Goal: Contribute content: Contribute content

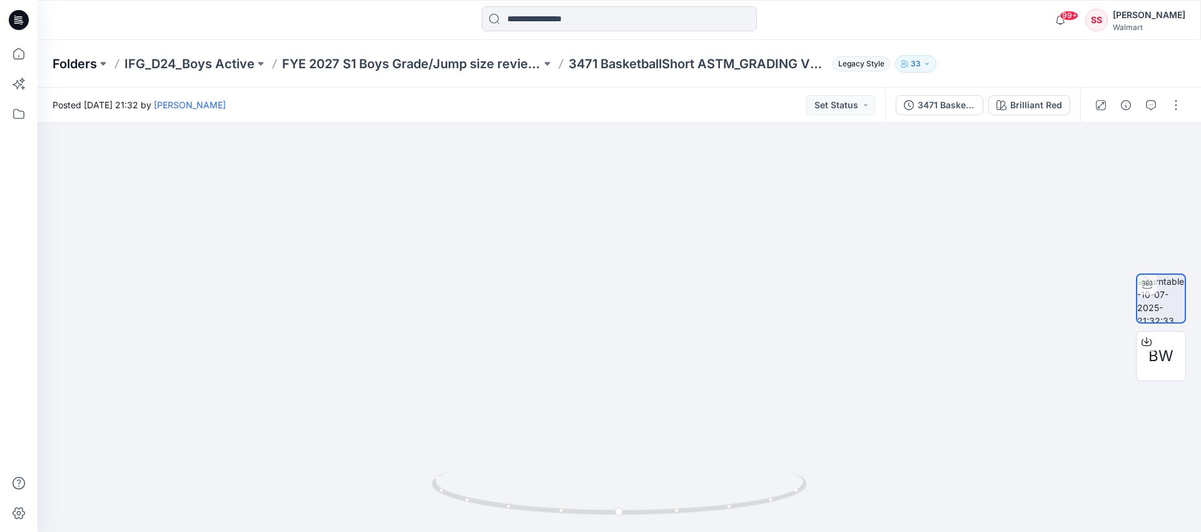
click at [73, 63] on p "Folders" at bounding box center [75, 64] width 44 height 18
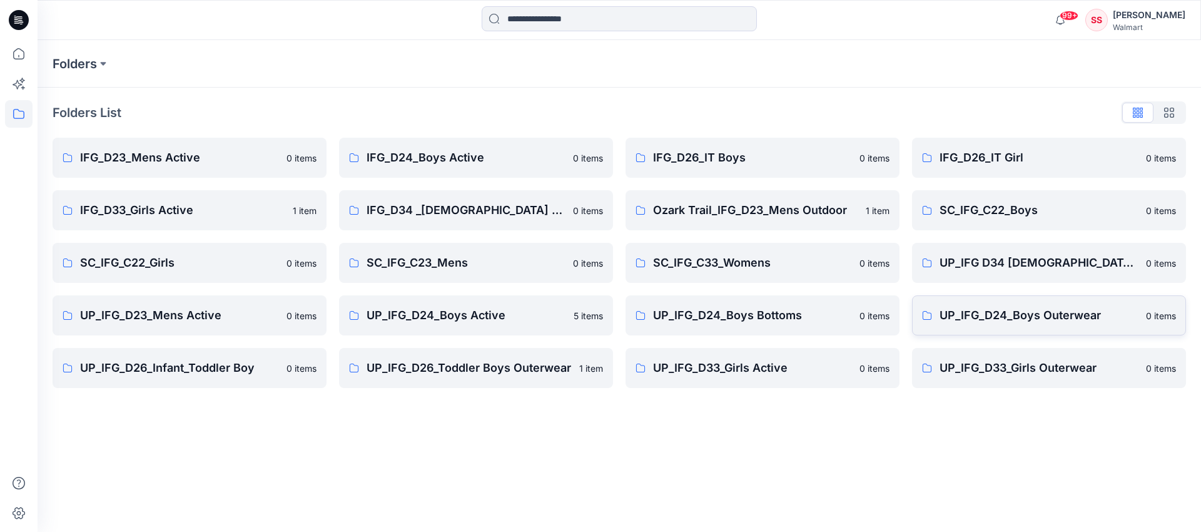
click at [1009, 317] on p "UP_IFG_D24_Boys Outerwear" at bounding box center [1038, 315] width 199 height 18
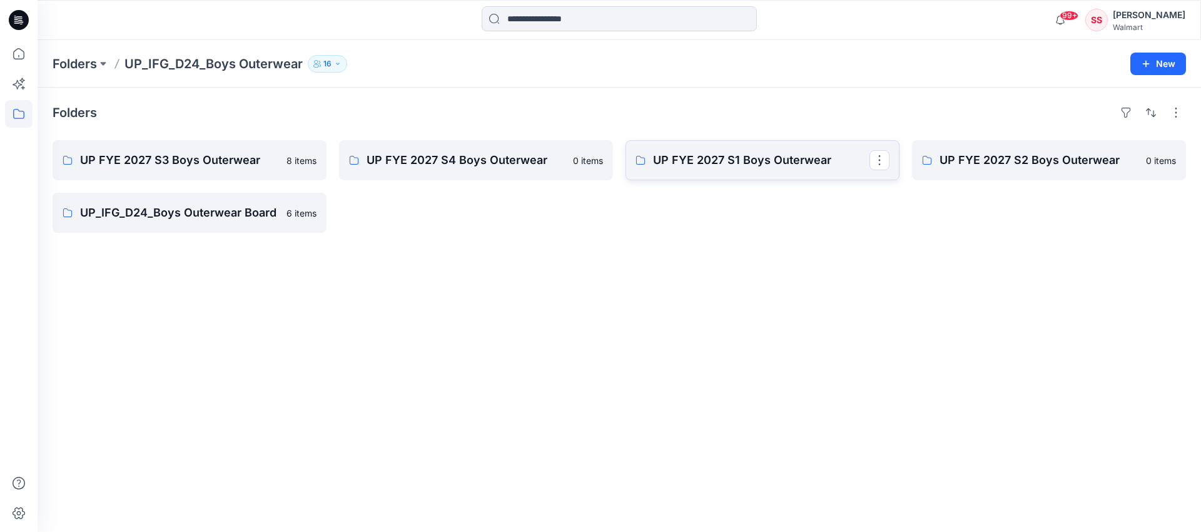
click at [743, 160] on p "UP FYE 2027 S1 Boys Outerwear" at bounding box center [761, 160] width 216 height 18
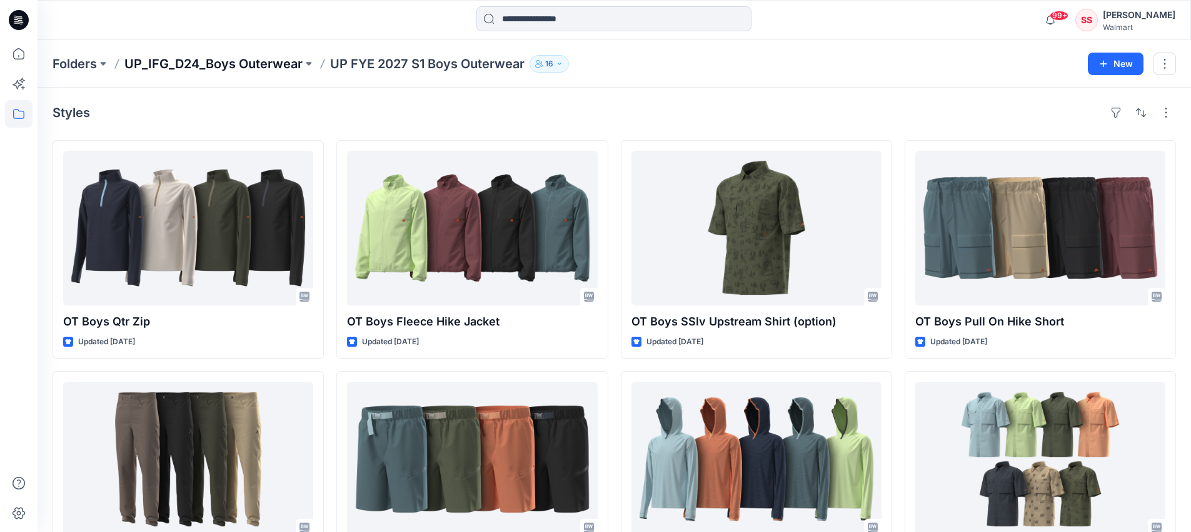
click at [258, 63] on p "UP_IFG_D24_Boys Outerwear" at bounding box center [213, 64] width 178 height 18
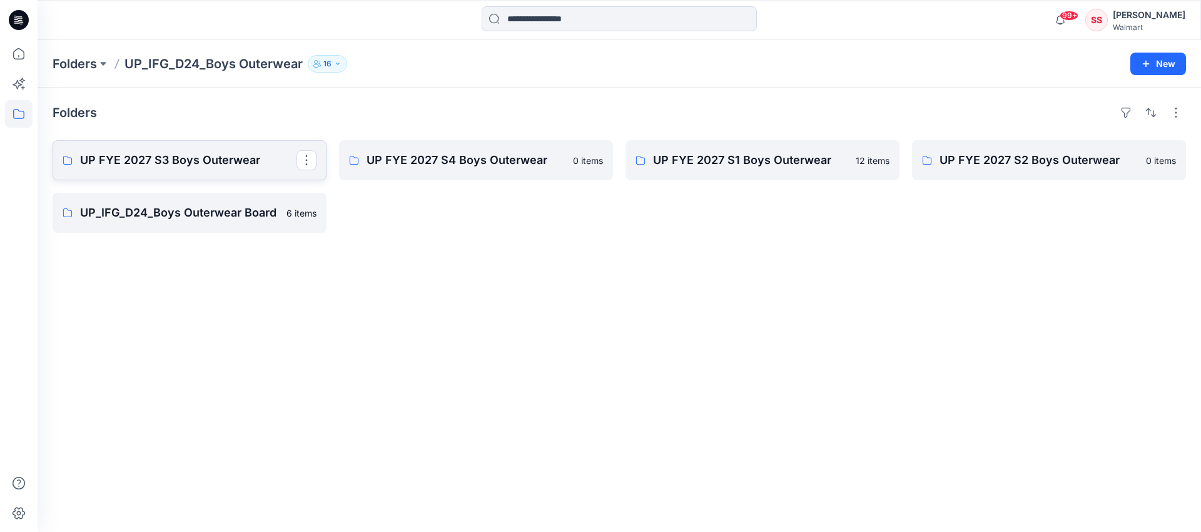
click at [193, 158] on p "UP FYE 2027 S3 Boys Outerwear" at bounding box center [188, 160] width 216 height 18
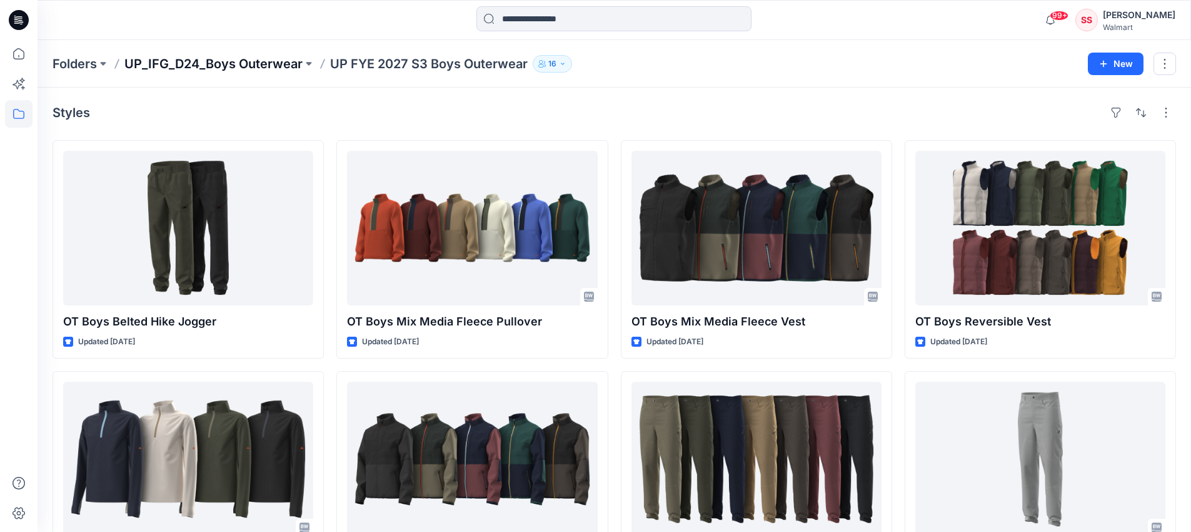
click at [172, 63] on p "UP_IFG_D24_Boys Outerwear" at bounding box center [213, 64] width 178 height 18
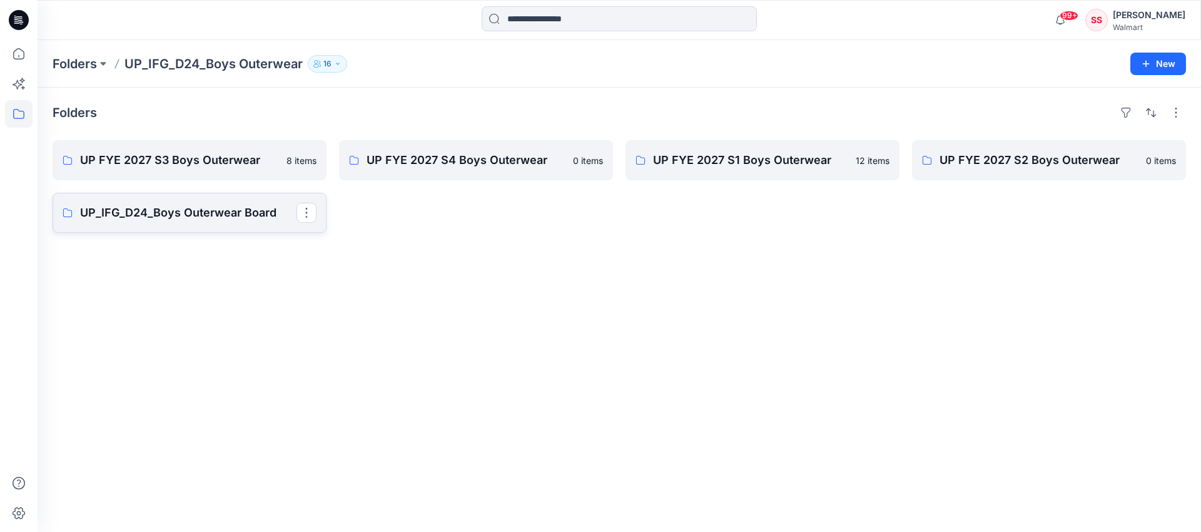
click at [166, 212] on p "UP_IFG_D24_Boys Outerwear Board" at bounding box center [188, 213] width 216 height 18
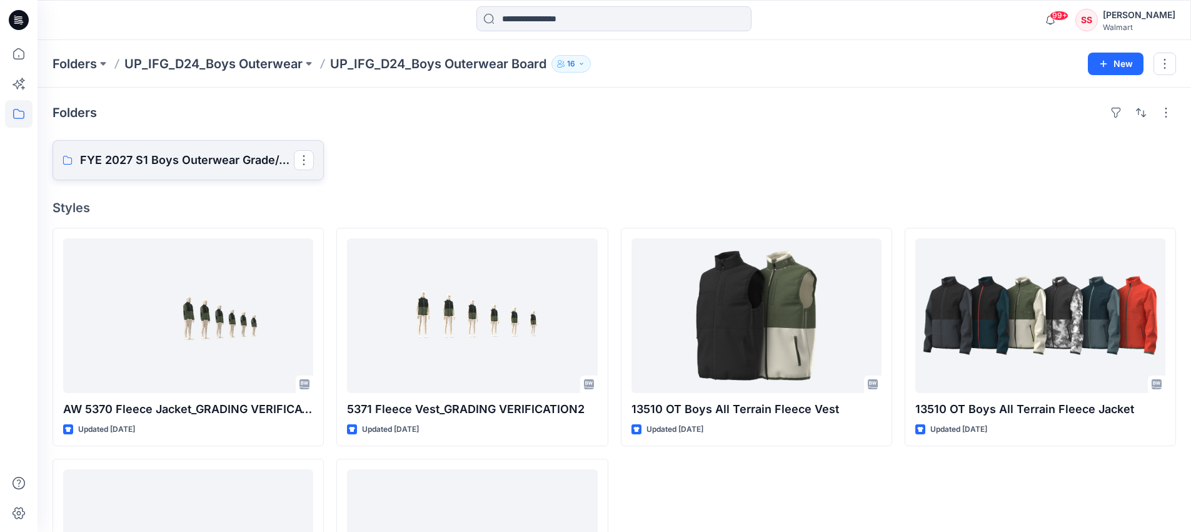
click at [180, 164] on p "FYE 2027 S1 Boys Outerwear Grade/Jump size review - ASTM grades" at bounding box center [187, 160] width 214 height 18
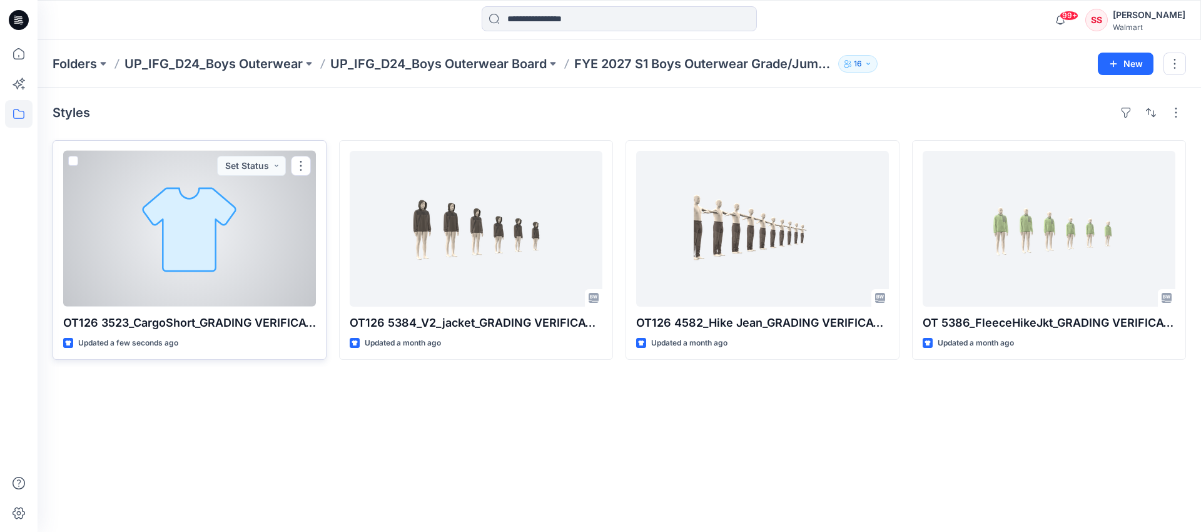
click at [240, 262] on div at bounding box center [189, 229] width 253 height 156
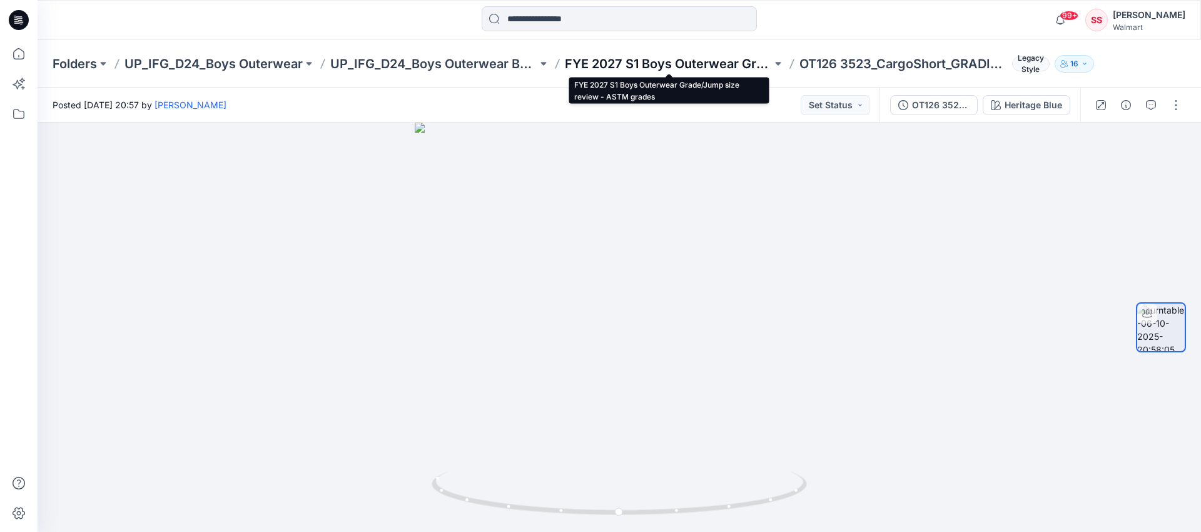
click at [657, 64] on p "FYE 2027 S1 Boys Outerwear Grade/Jump size review - ASTM grades" at bounding box center [668, 64] width 207 height 18
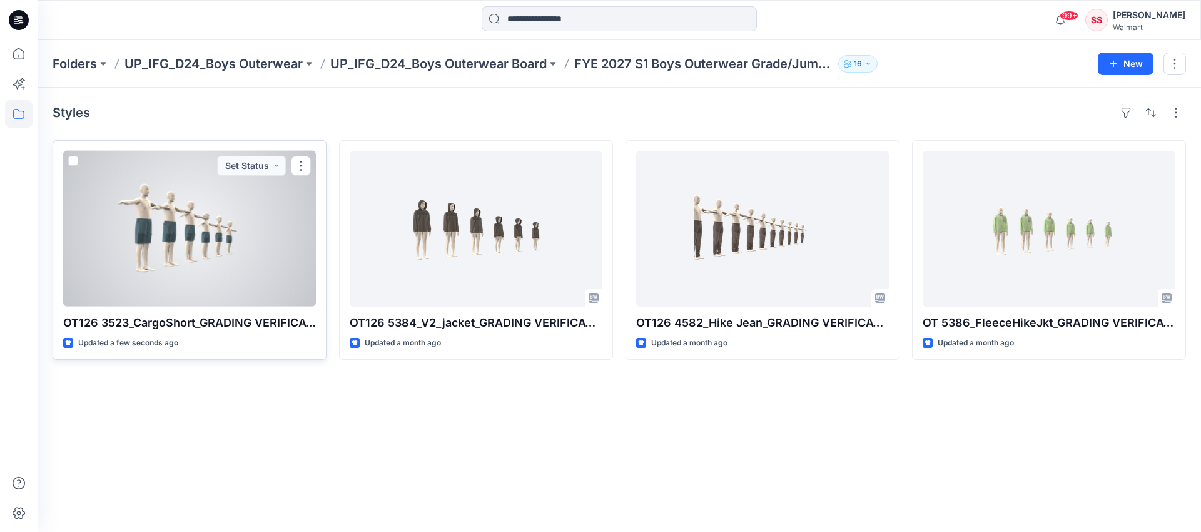
click at [207, 240] on div at bounding box center [189, 229] width 253 height 156
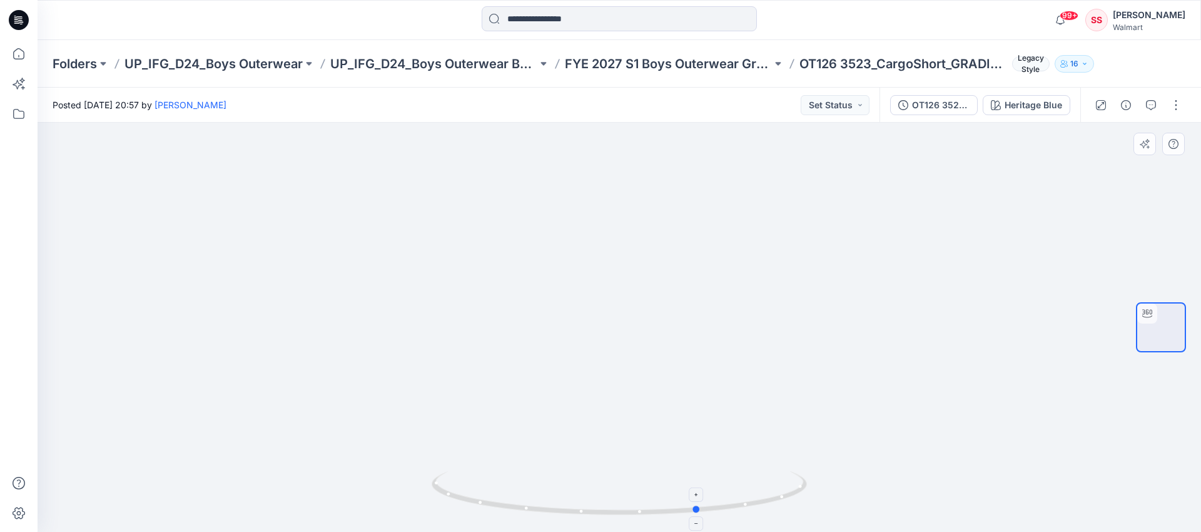
drag, startPoint x: 498, startPoint y: 505, endPoint x: 578, endPoint y: 507, distance: 79.4
click at [578, 507] on icon at bounding box center [621, 494] width 378 height 47
drag, startPoint x: 768, startPoint y: 360, endPoint x: 777, endPoint y: 413, distance: 54.6
click at [804, 365] on div at bounding box center [619, 327] width 1163 height 409
drag, startPoint x: 783, startPoint y: 498, endPoint x: 647, endPoint y: 498, distance: 135.7
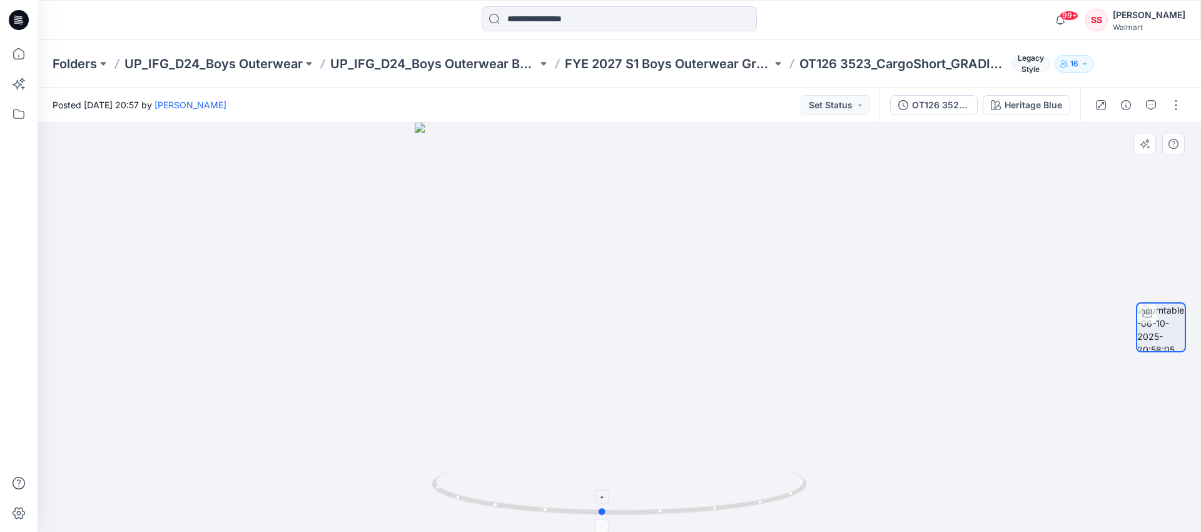
click at [647, 498] on icon at bounding box center [621, 494] width 378 height 47
click at [1172, 109] on button "button" at bounding box center [1176, 105] width 20 height 20
click at [1101, 133] on p "Edit" at bounding box center [1096, 134] width 16 height 13
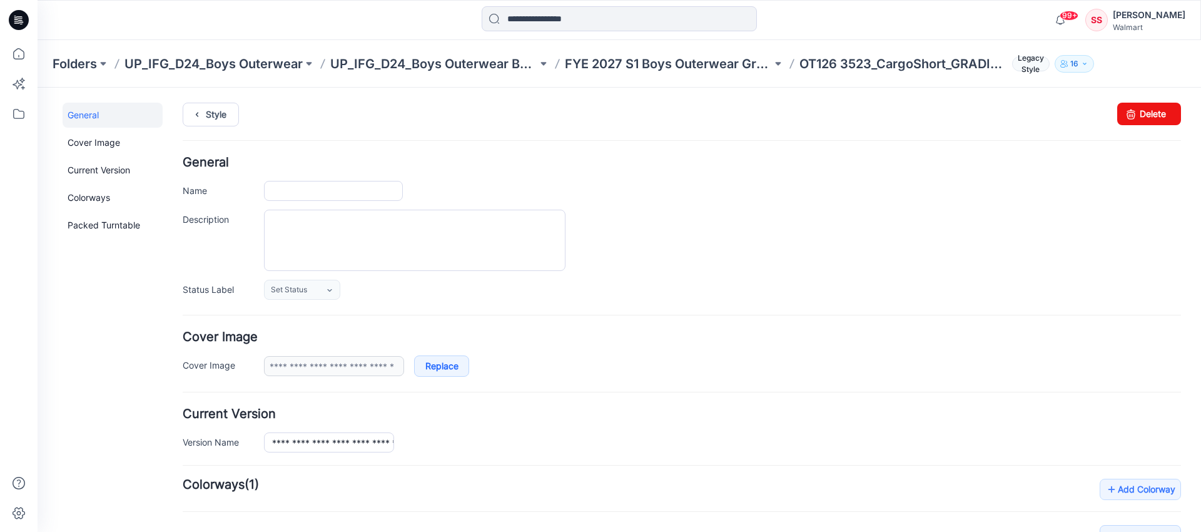
type input "**********"
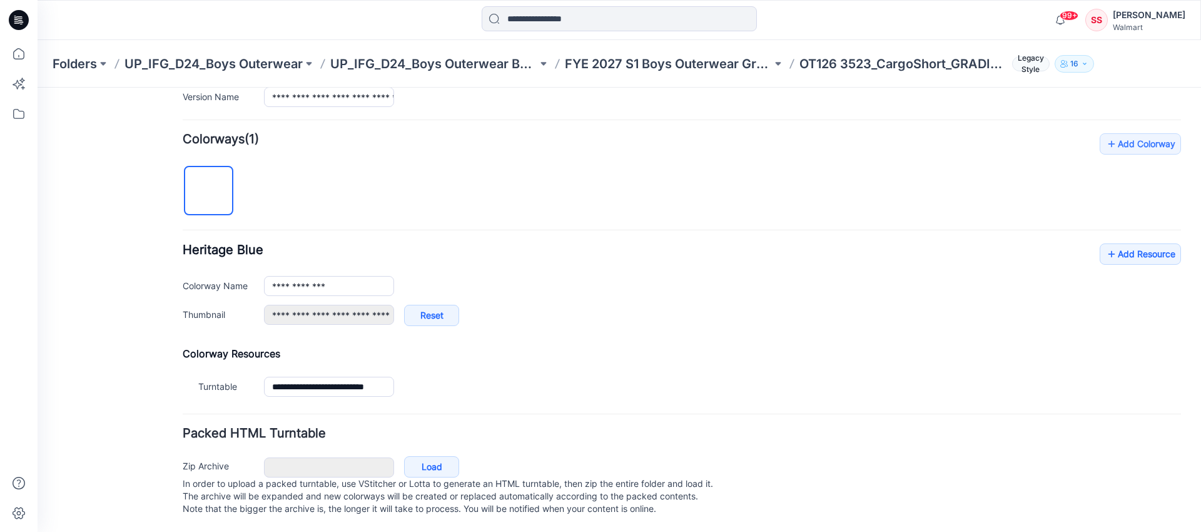
scroll to position [358, 0]
click at [1141, 243] on link "Add Resource" at bounding box center [1139, 253] width 81 height 21
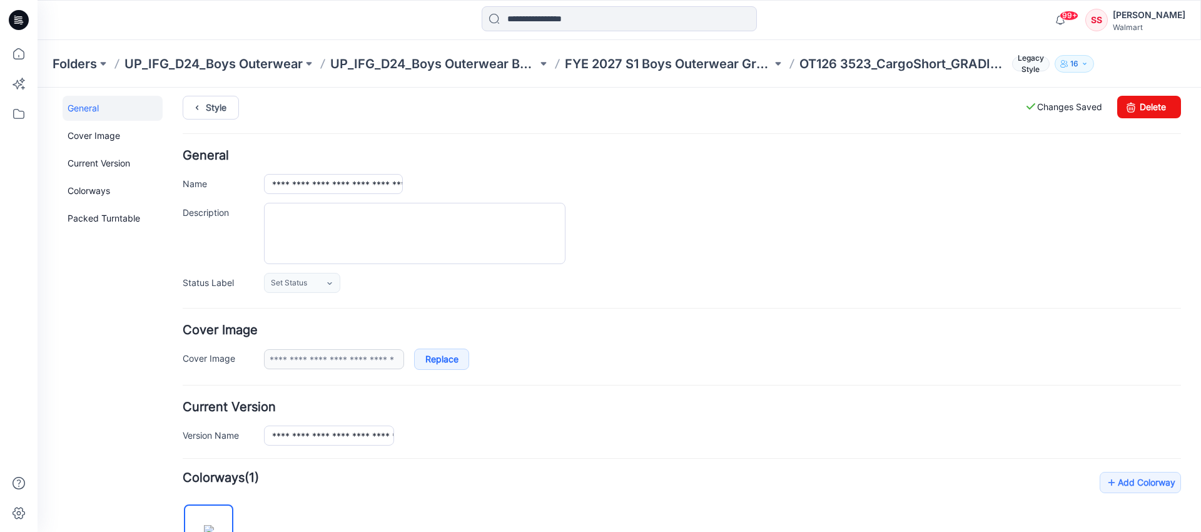
scroll to position [0, 0]
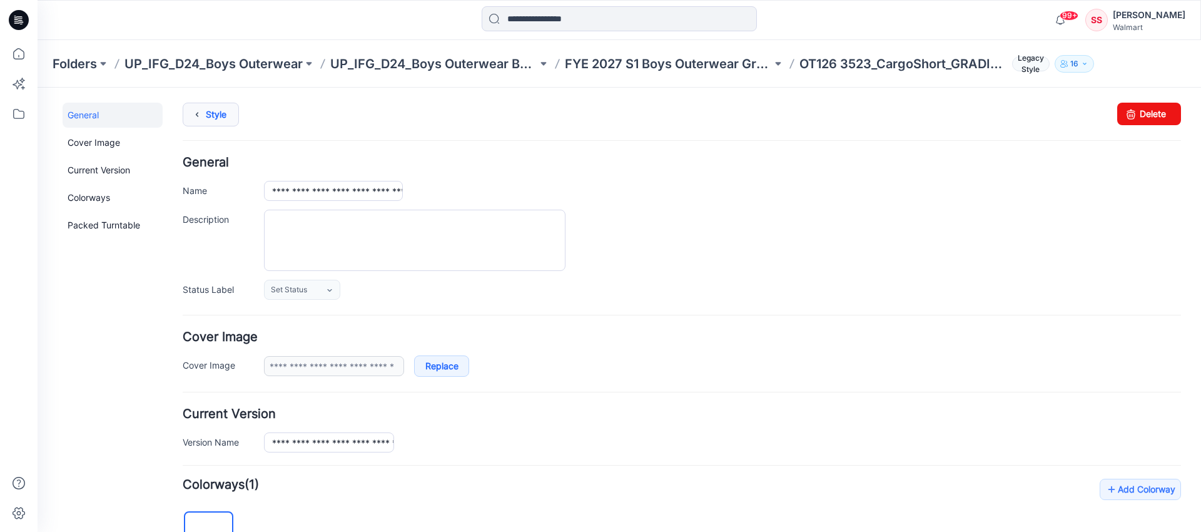
click at [202, 108] on icon at bounding box center [197, 114] width 18 height 23
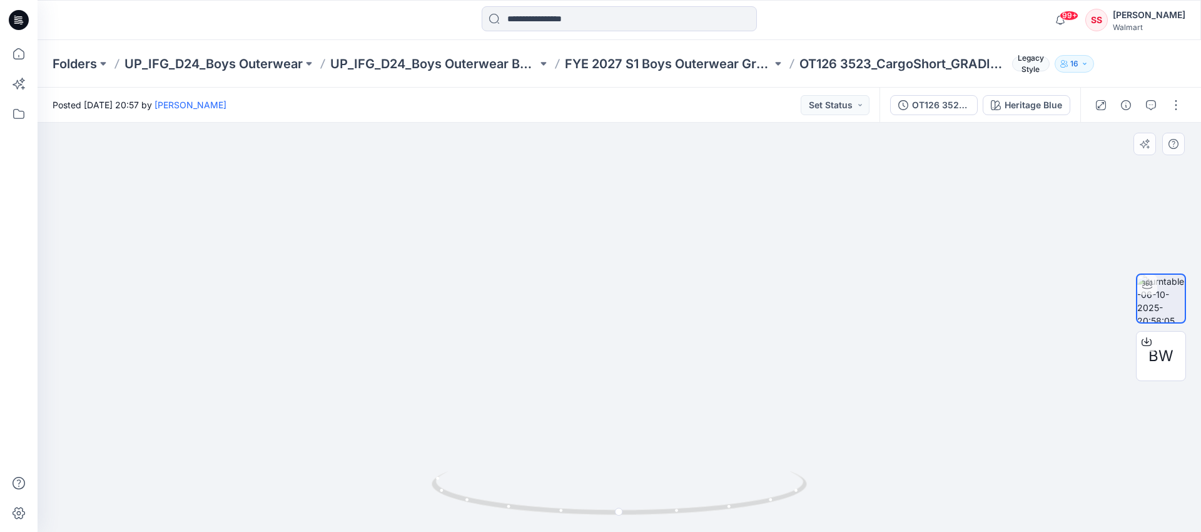
click at [190, 335] on div at bounding box center [619, 327] width 1163 height 409
click at [258, 350] on div at bounding box center [619, 327] width 1163 height 409
click at [257, 350] on div at bounding box center [619, 327] width 1163 height 409
drag, startPoint x: 457, startPoint y: 494, endPoint x: 503, endPoint y: 509, distance: 49.2
click at [503, 509] on icon at bounding box center [621, 494] width 378 height 47
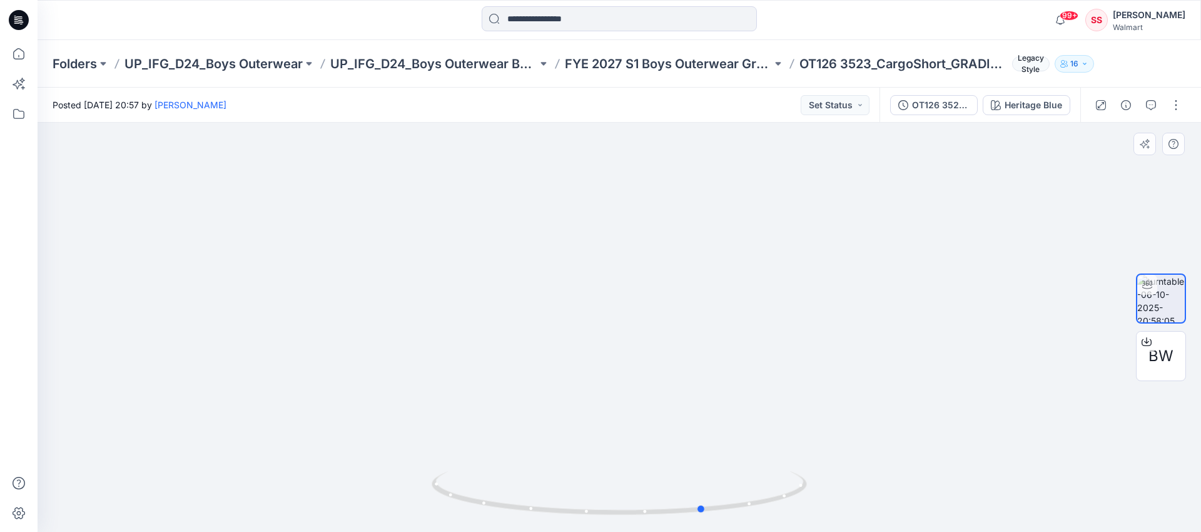
drag, startPoint x: 572, startPoint y: 515, endPoint x: 609, endPoint y: 518, distance: 37.0
click at [609, 518] on div at bounding box center [619, 500] width 375 height 63
drag, startPoint x: 607, startPoint y: 516, endPoint x: 391, endPoint y: 490, distance: 217.3
click at [390, 490] on div at bounding box center [619, 327] width 1163 height 409
click at [522, 443] on div at bounding box center [619, 327] width 1163 height 409
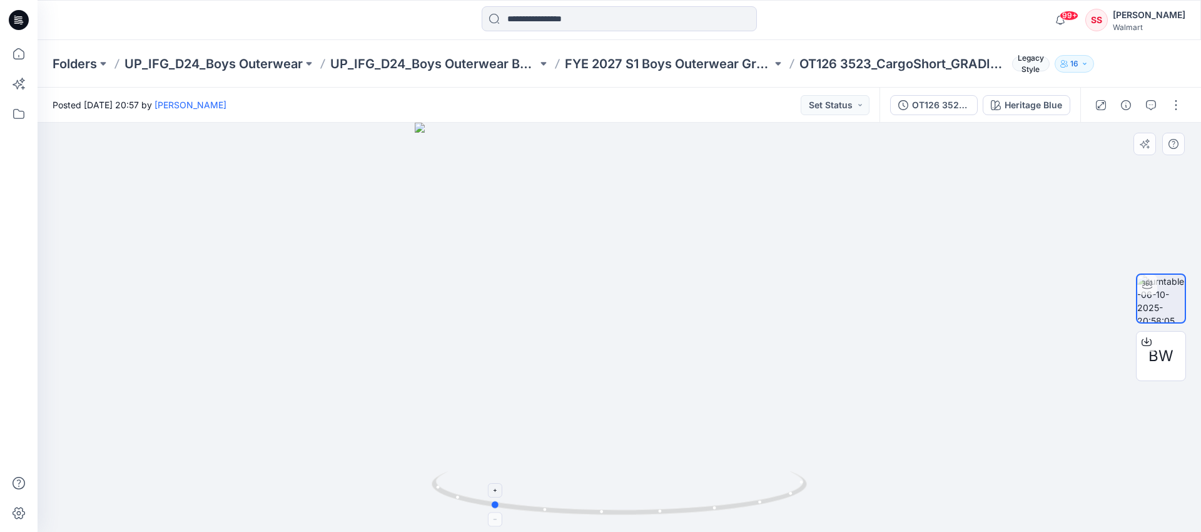
drag, startPoint x: 532, startPoint y: 508, endPoint x: 540, endPoint y: 500, distance: 11.9
click at [535, 505] on icon at bounding box center [621, 494] width 378 height 47
drag, startPoint x: 388, startPoint y: 430, endPoint x: 416, endPoint y: 467, distance: 45.9
click at [385, 433] on img at bounding box center [619, 229] width 822 height 606
drag, startPoint x: 440, startPoint y: 492, endPoint x: 642, endPoint y: 470, distance: 203.9
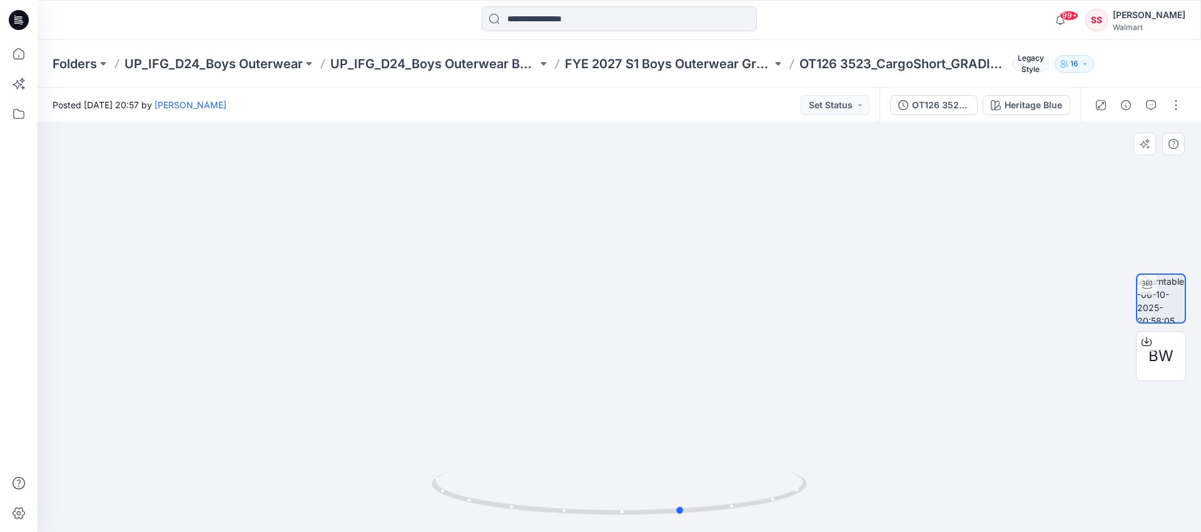
click at [629, 506] on icon at bounding box center [621, 494] width 378 height 47
drag, startPoint x: 759, startPoint y: 498, endPoint x: 717, endPoint y: 502, distance: 42.6
click at [716, 502] on icon at bounding box center [621, 494] width 378 height 47
drag, startPoint x: 737, startPoint y: 509, endPoint x: 371, endPoint y: 488, distance: 365.8
click at [381, 509] on div at bounding box center [619, 327] width 1163 height 409
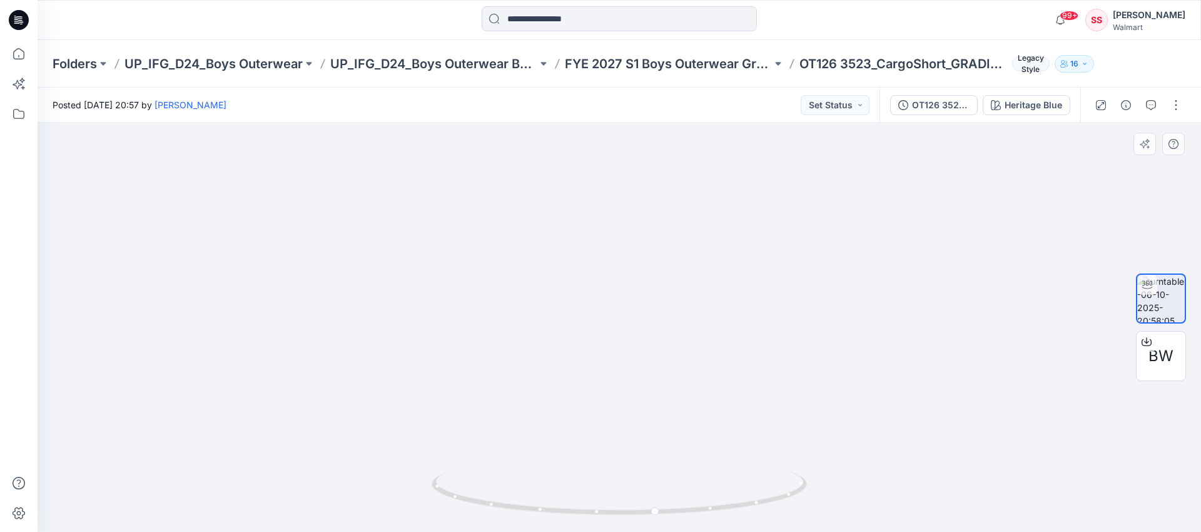
drag, startPoint x: 460, startPoint y: 308, endPoint x: 452, endPoint y: 302, distance: 10.3
click at [453, 303] on img at bounding box center [618, 321] width 425 height 421
drag, startPoint x: 418, startPoint y: 249, endPoint x: 437, endPoint y: 324, distance: 77.5
click at [288, 192] on img at bounding box center [619, 196] width 690 height 671
drag, startPoint x: 560, startPoint y: 507, endPoint x: 572, endPoint y: 405, distance: 102.7
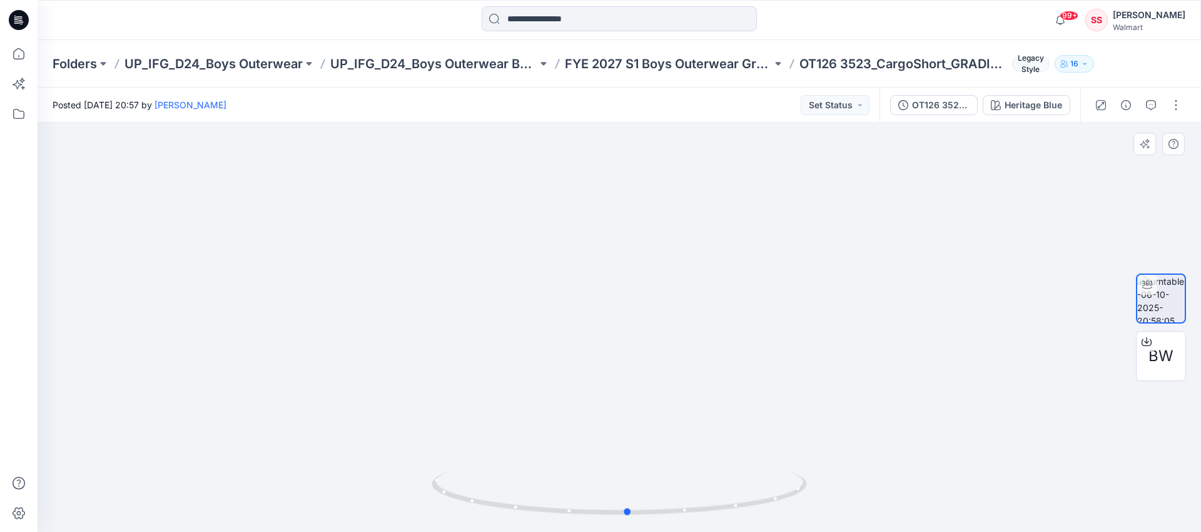
click at [537, 477] on icon at bounding box center [621, 494] width 378 height 47
drag, startPoint x: 685, startPoint y: 243, endPoint x: 685, endPoint y: 255, distance: 12.5
click at [685, 255] on div at bounding box center [619, 327] width 1163 height 409
drag, startPoint x: 761, startPoint y: 505, endPoint x: 710, endPoint y: 492, distance: 52.8
click at [710, 492] on icon at bounding box center [621, 494] width 378 height 47
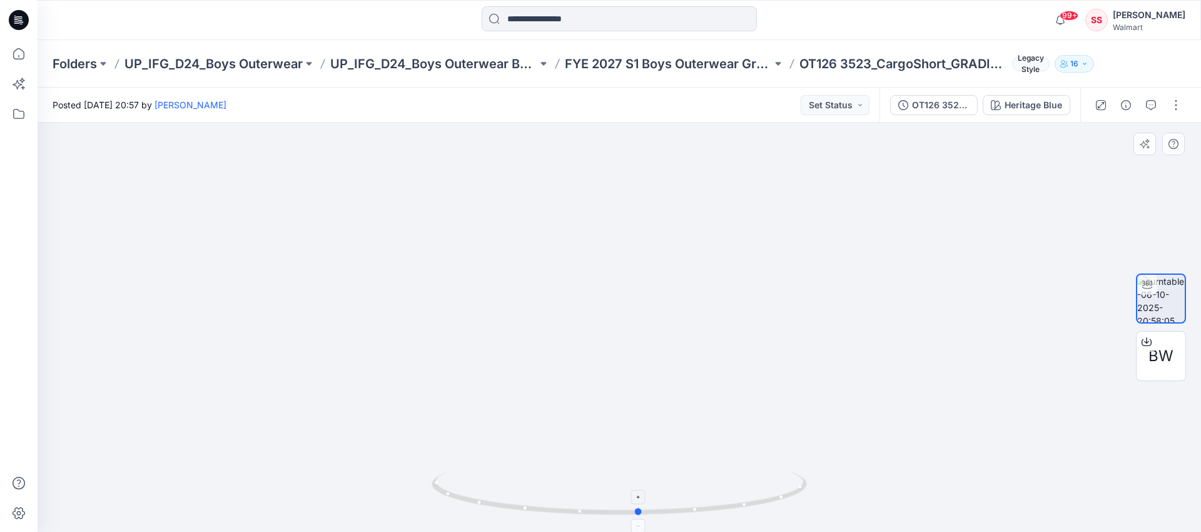
drag, startPoint x: 482, startPoint y: 500, endPoint x: 540, endPoint y: 502, distance: 57.6
click at [540, 502] on icon at bounding box center [621, 494] width 378 height 47
drag, startPoint x: 764, startPoint y: 503, endPoint x: 604, endPoint y: 511, distance: 160.3
click at [604, 511] on icon at bounding box center [621, 494] width 378 height 47
